Goal: Information Seeking & Learning: Learn about a topic

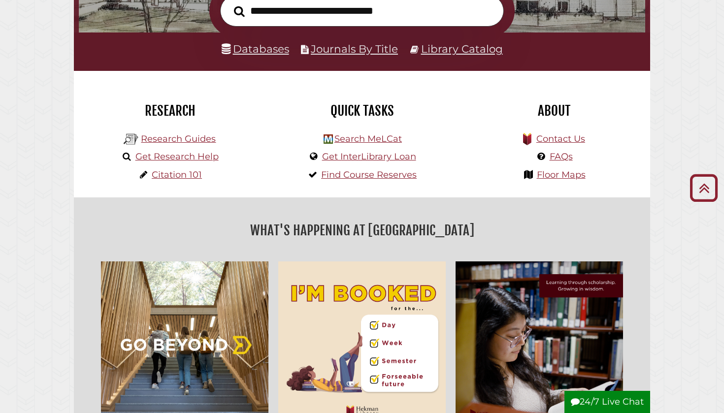
scroll to position [180, 0]
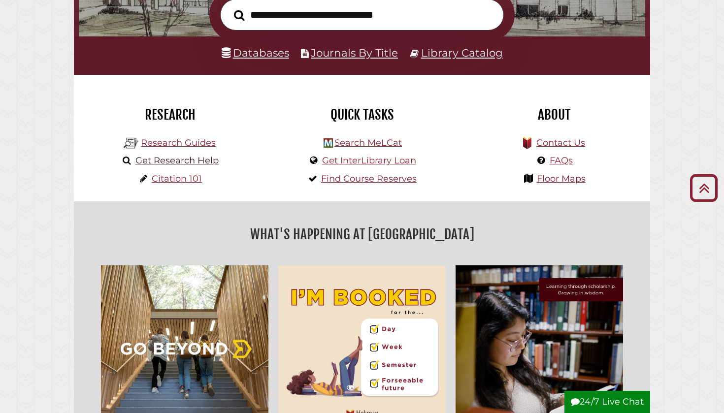
click at [191, 159] on link "Get Research Help" at bounding box center [177, 160] width 83 height 11
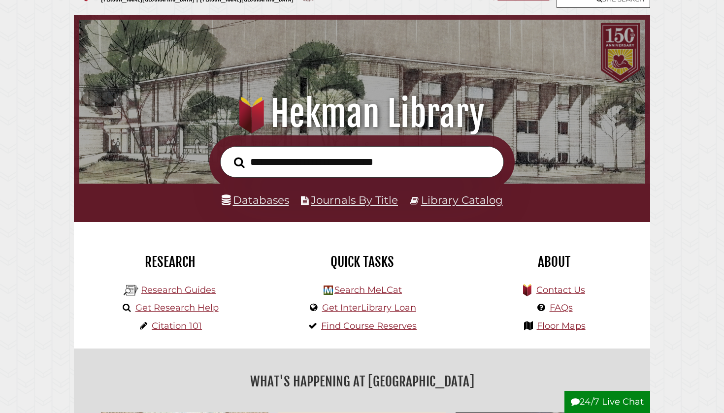
scroll to position [36, 0]
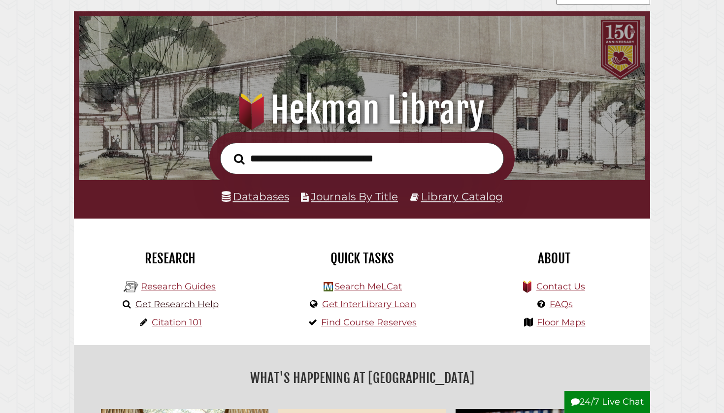
click at [165, 302] on link "Get Research Help" at bounding box center [177, 304] width 83 height 11
click at [202, 286] on link "Research Guides" at bounding box center [178, 286] width 75 height 11
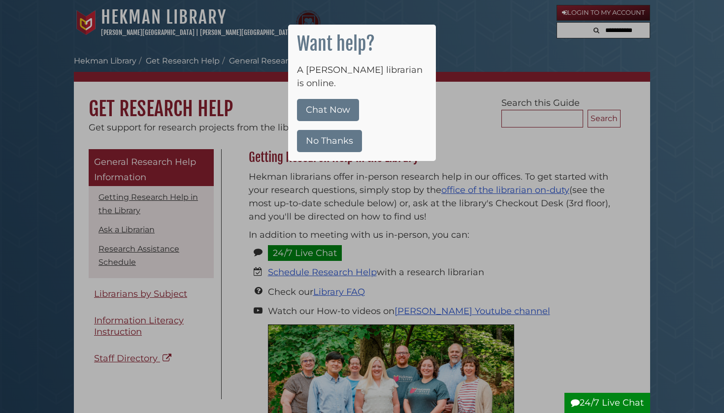
click at [269, 15] on div at bounding box center [362, 206] width 724 height 413
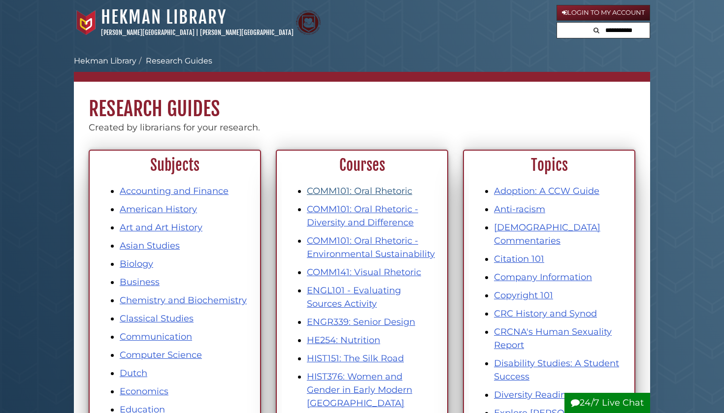
click at [349, 187] on link "COMM101: Oral Rhetoric" at bounding box center [359, 191] width 105 height 11
click at [151, 339] on link "Communication" at bounding box center [156, 337] width 72 height 11
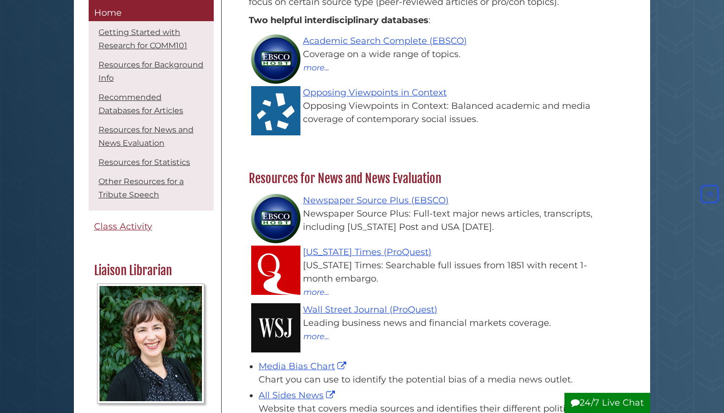
scroll to position [691, 0]
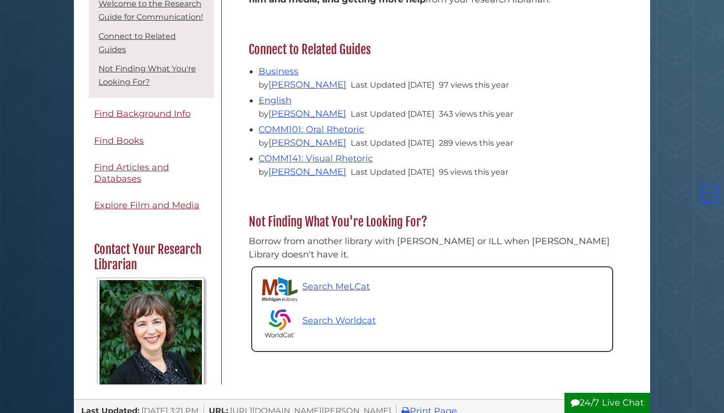
scroll to position [320, 0]
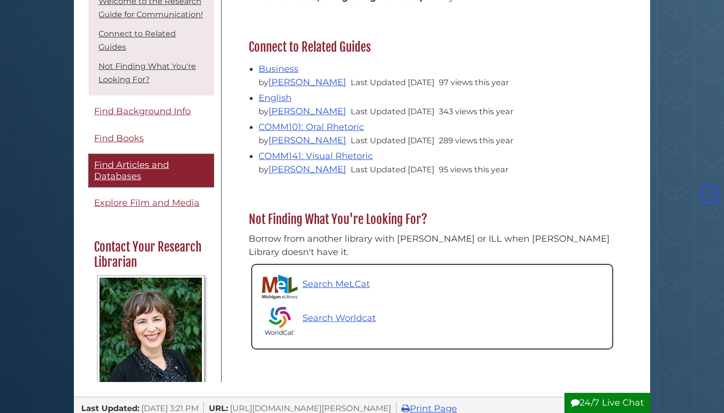
click at [139, 160] on span "Find Articles and Databases" at bounding box center [131, 171] width 75 height 22
